Goal: Book appointment/travel/reservation

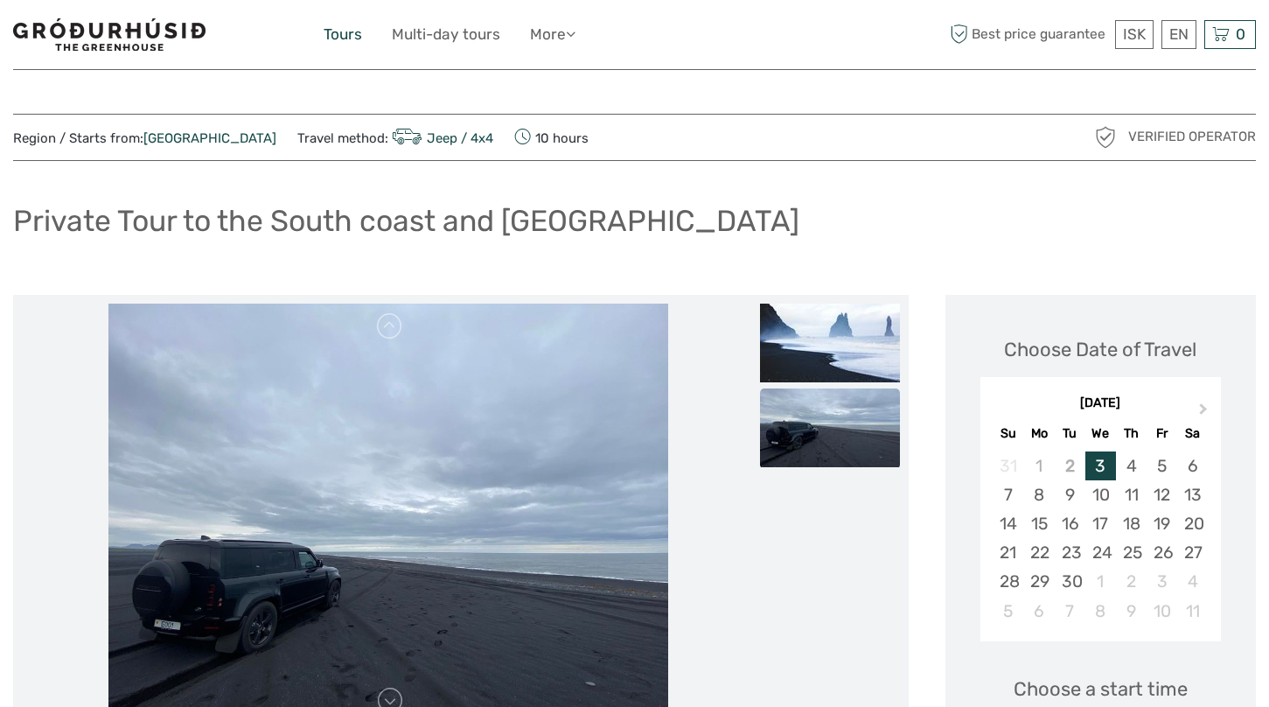
click at [350, 38] on link "Tours" at bounding box center [343, 34] width 38 height 25
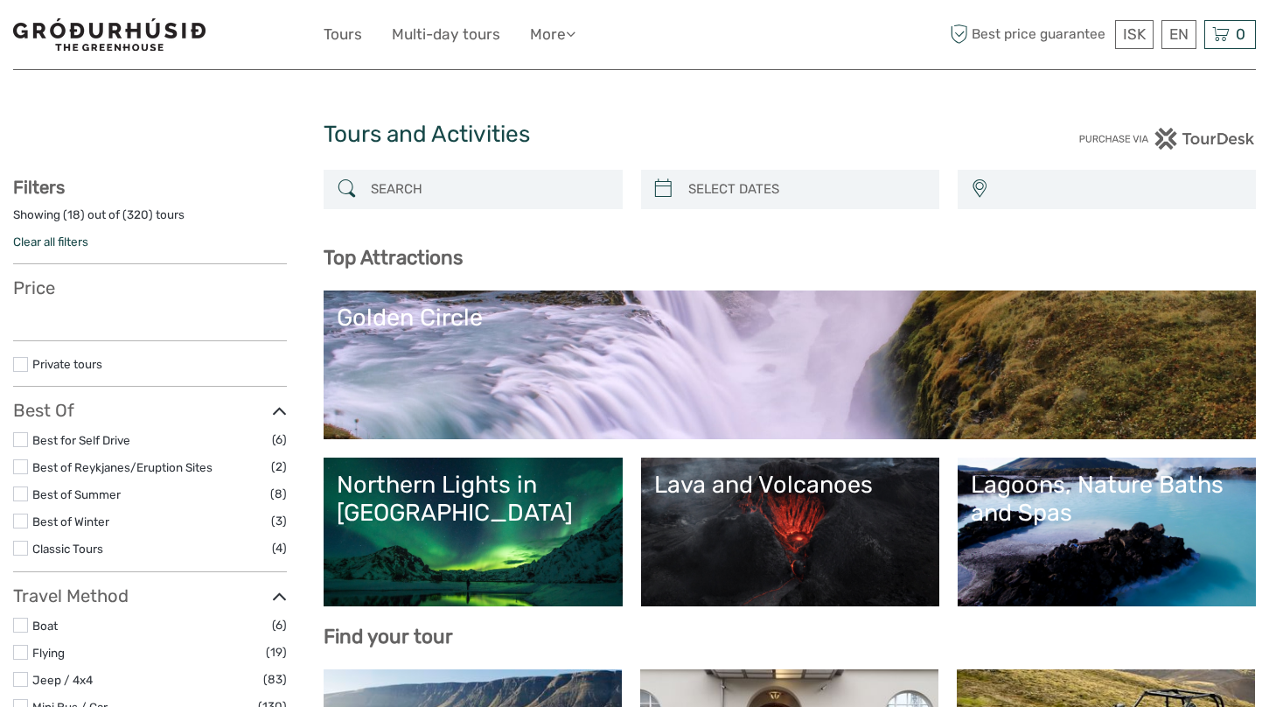
select select
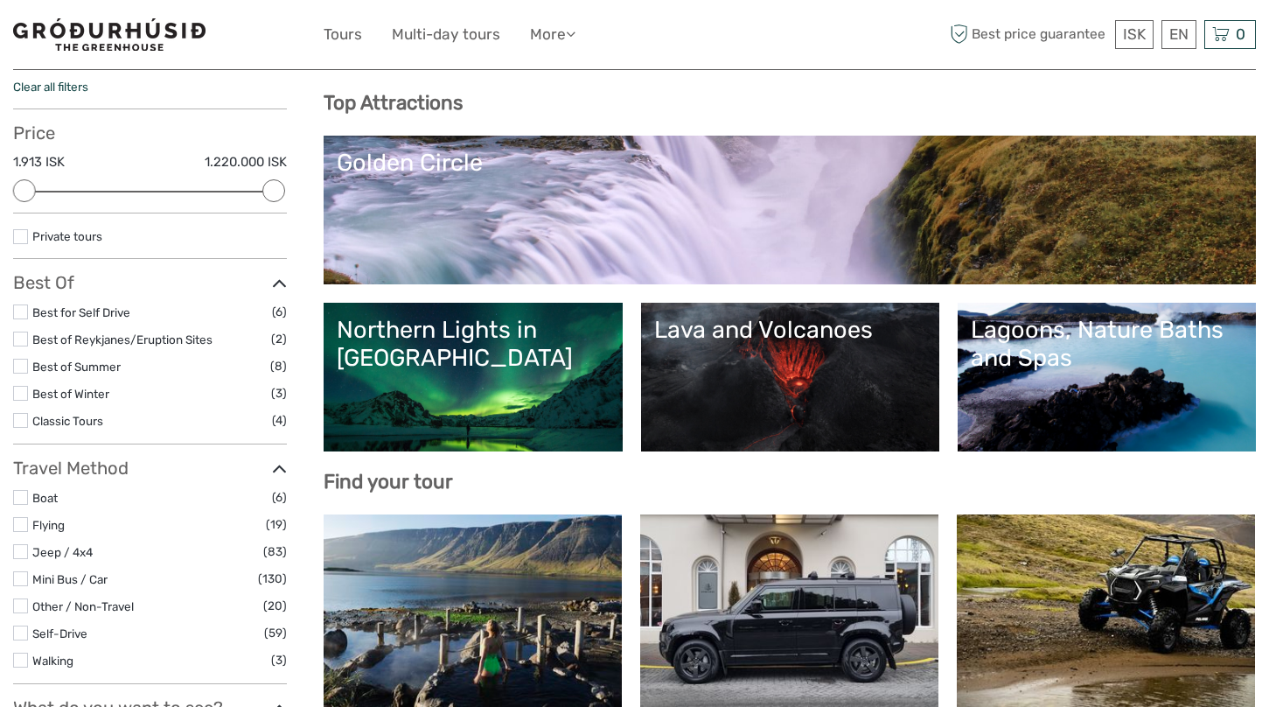
scroll to position [178, 0]
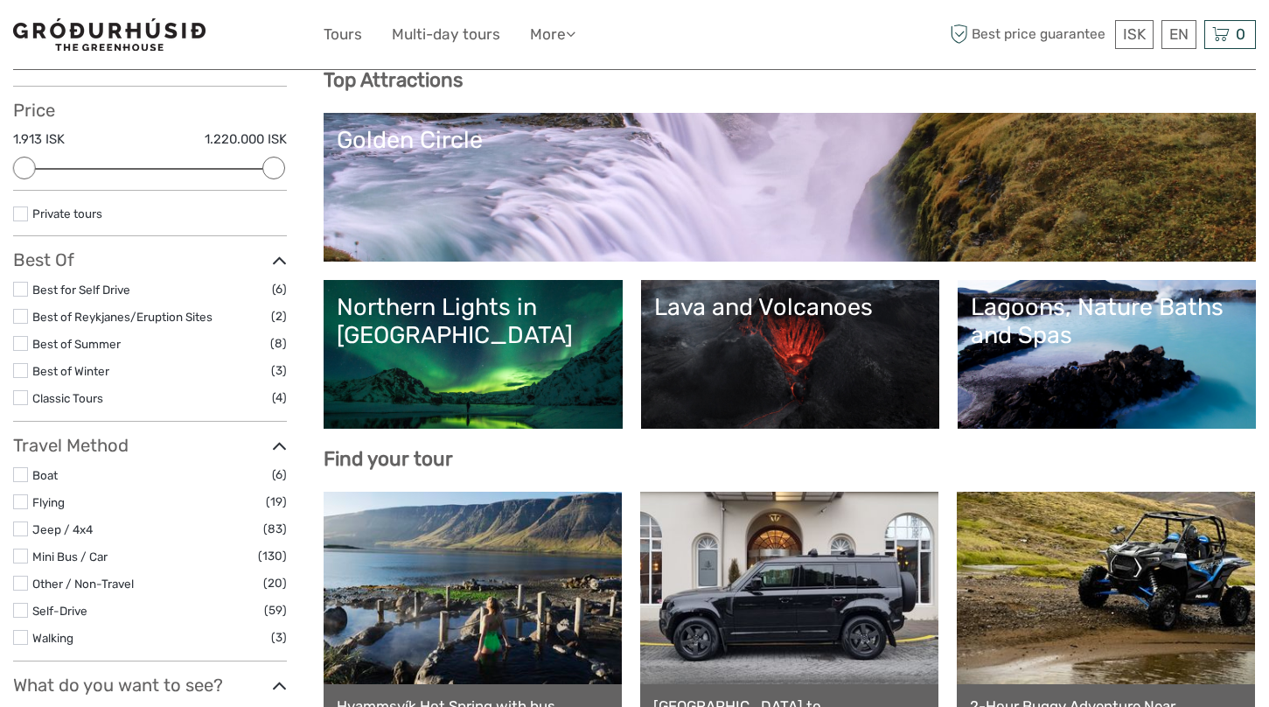
click at [787, 321] on link "Lava and Volcanoes" at bounding box center [790, 354] width 272 height 122
